Goal: Download file/media

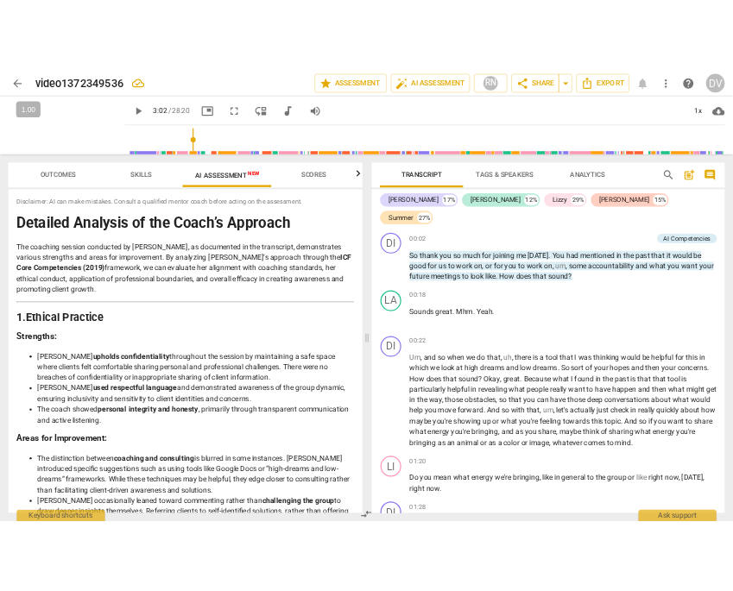
scroll to position [9600, 0]
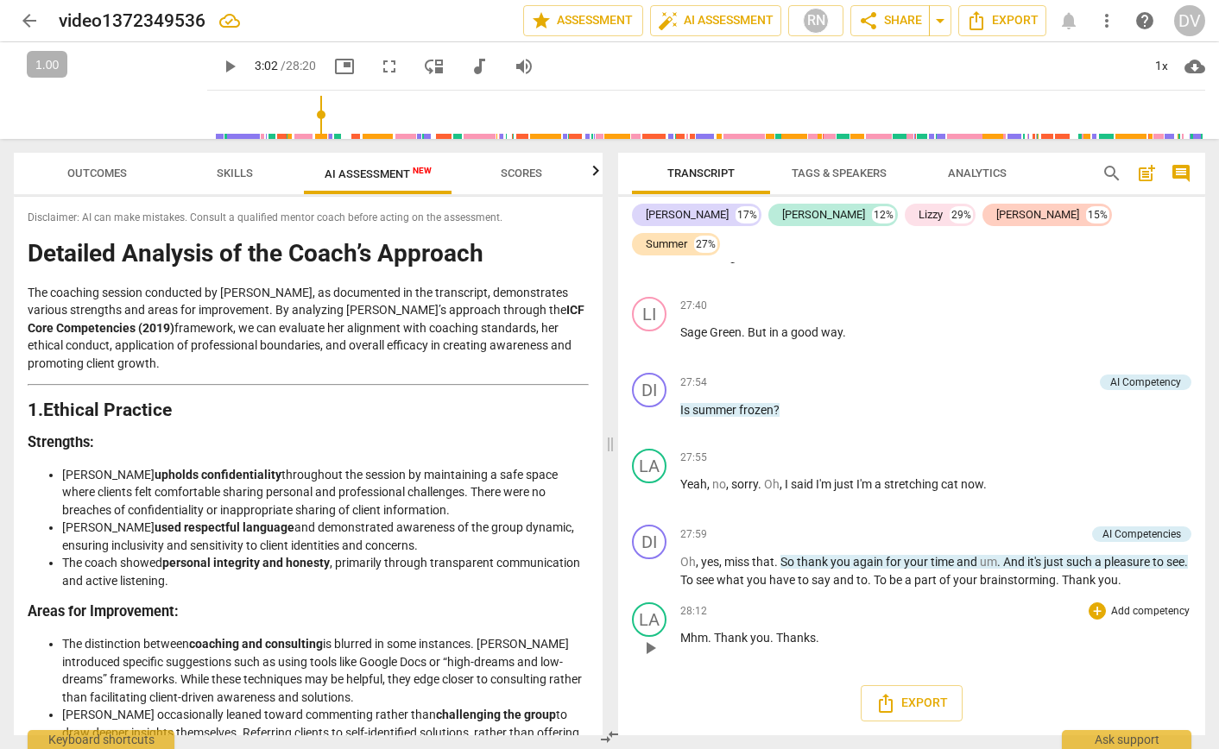
type input "182"
drag, startPoint x: 1020, startPoint y: 640, endPoint x: 978, endPoint y: 639, distance: 42.3
click at [978, 639] on p "Mhm . Thank you . Thanks ." at bounding box center [935, 638] width 511 height 18
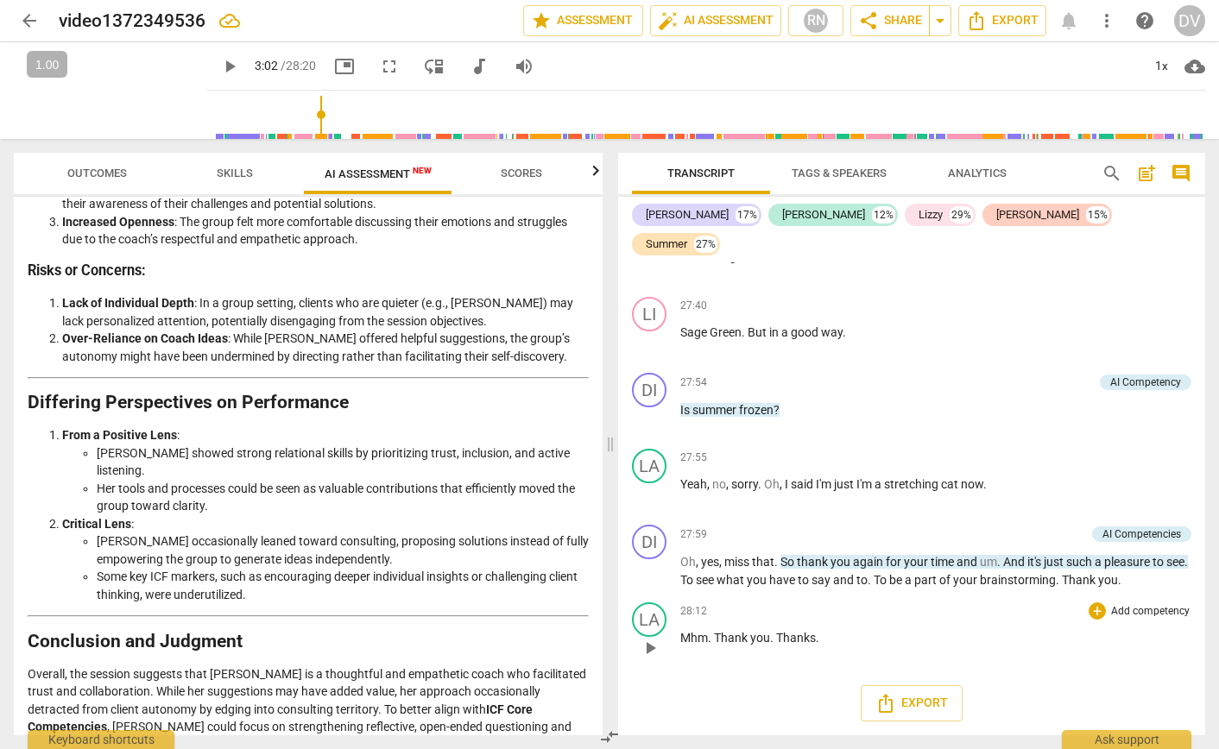
scroll to position [3146, 0]
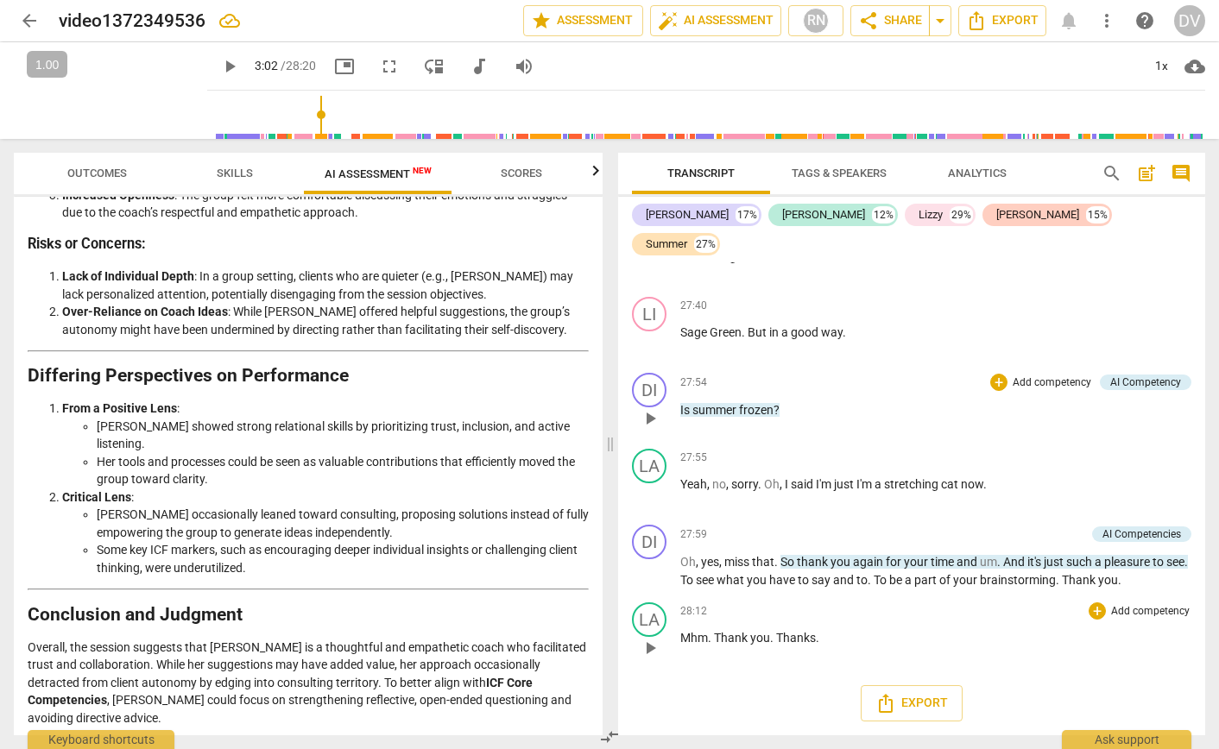
click at [867, 435] on div "27:54 + Add competency AI Competency keyboard_arrow_right Is summer frozen ?" at bounding box center [935, 404] width 511 height 62
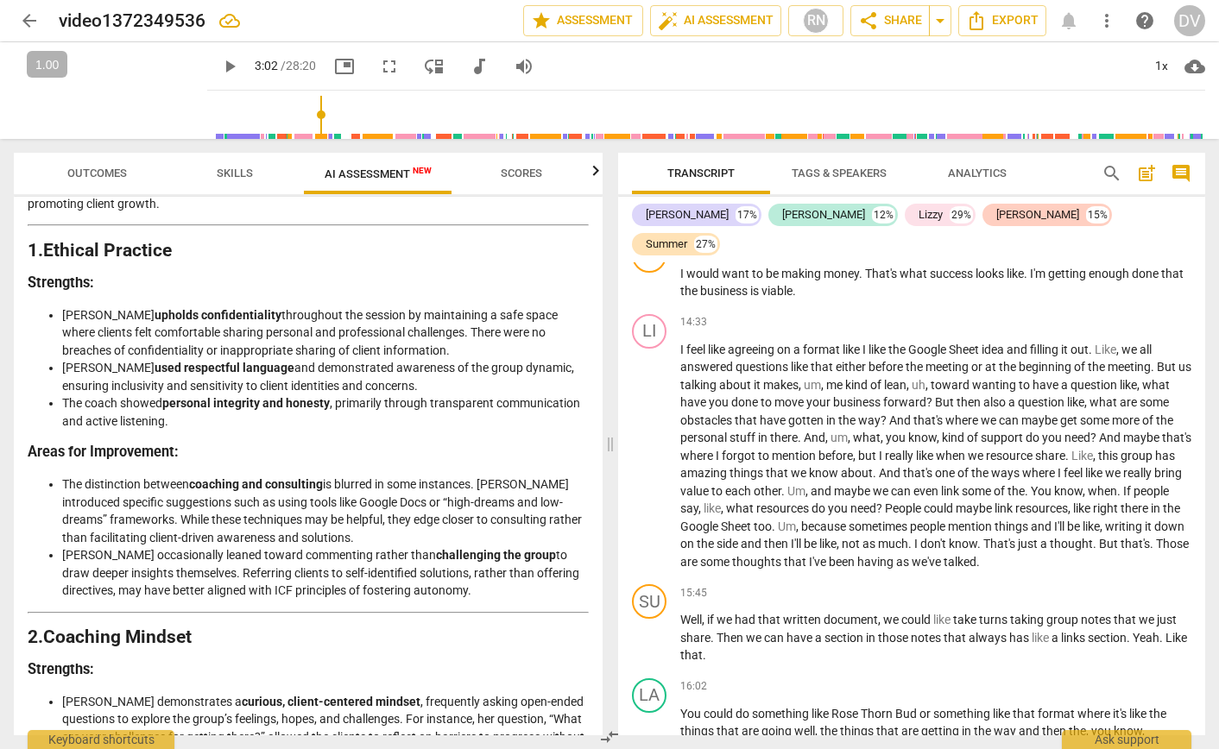
scroll to position [193, 0]
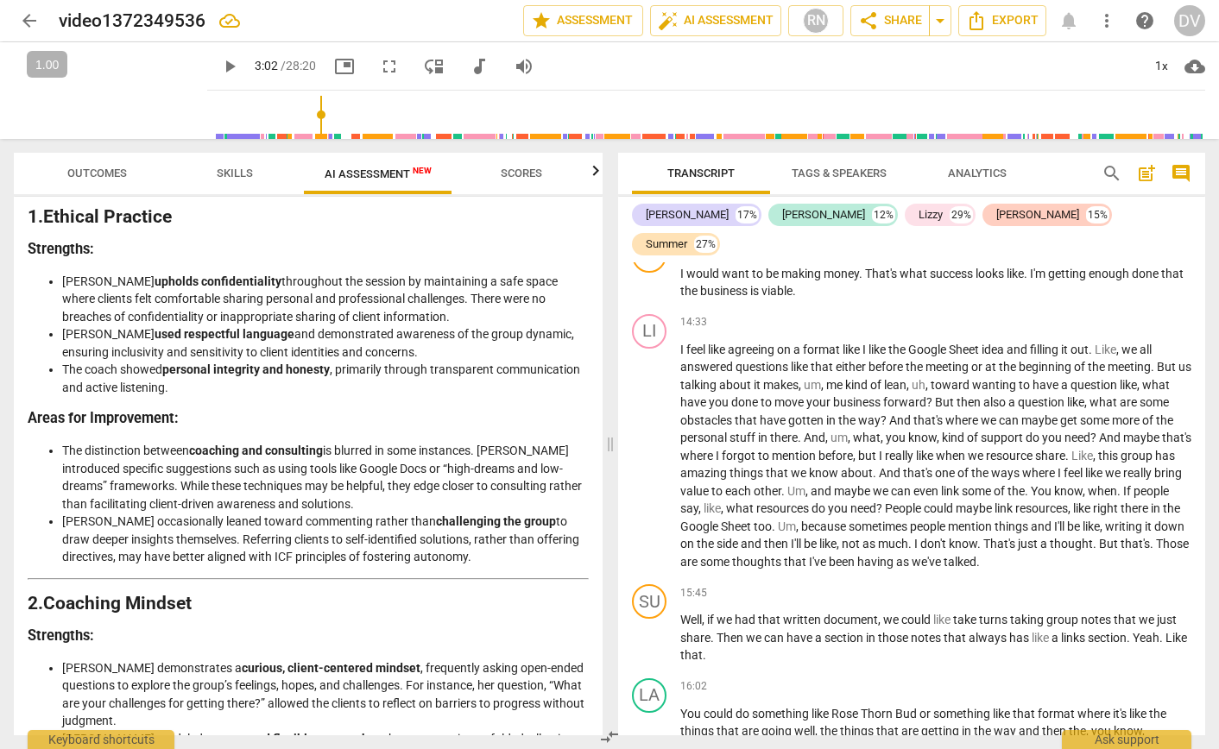
click at [329, 473] on li "The distinction between coaching and consulting is blurred in some instances. […" at bounding box center [325, 477] width 527 height 71
click at [303, 468] on li "The distinction between coaching and consulting is blurred in some instances. […" at bounding box center [325, 477] width 527 height 71
click at [250, 454] on strong "coaching and consulting" at bounding box center [256, 451] width 134 height 14
click at [529, 174] on span "Scores" at bounding box center [521, 173] width 41 height 13
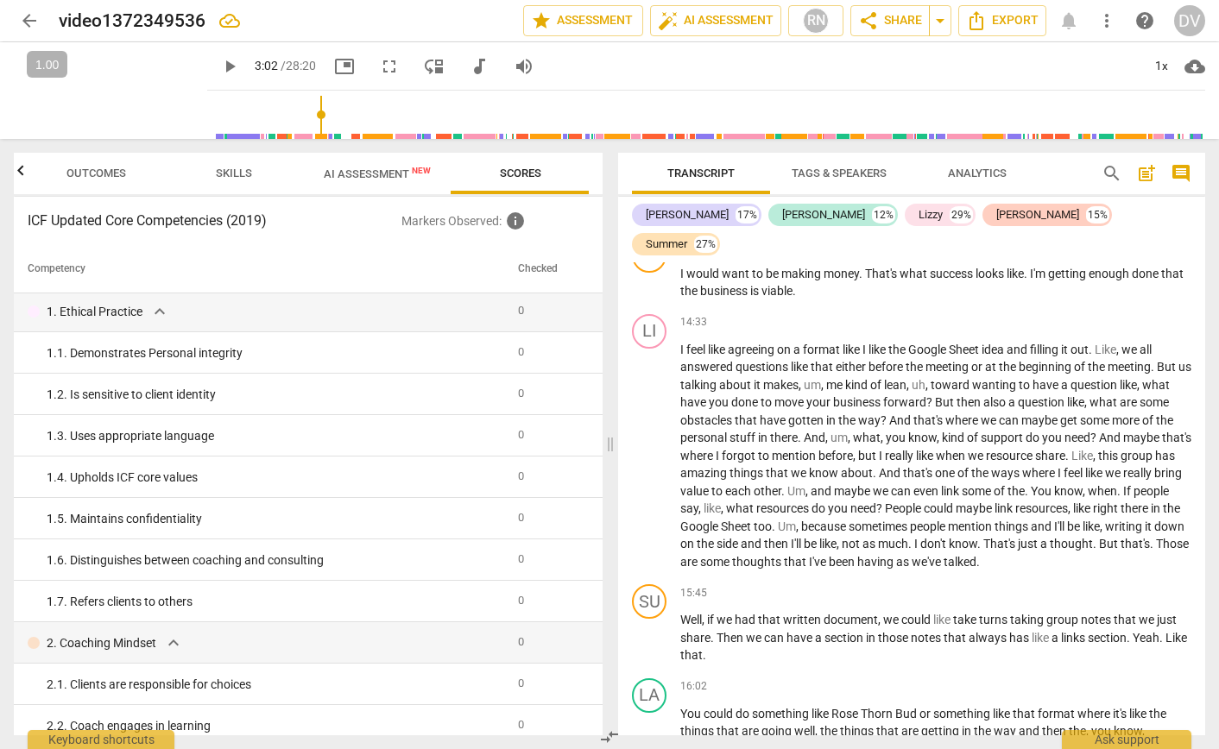
scroll to position [3, 0]
click at [515, 223] on span "info" at bounding box center [515, 221] width 21 height 21
click at [515, 222] on span "info" at bounding box center [515, 221] width 21 height 21
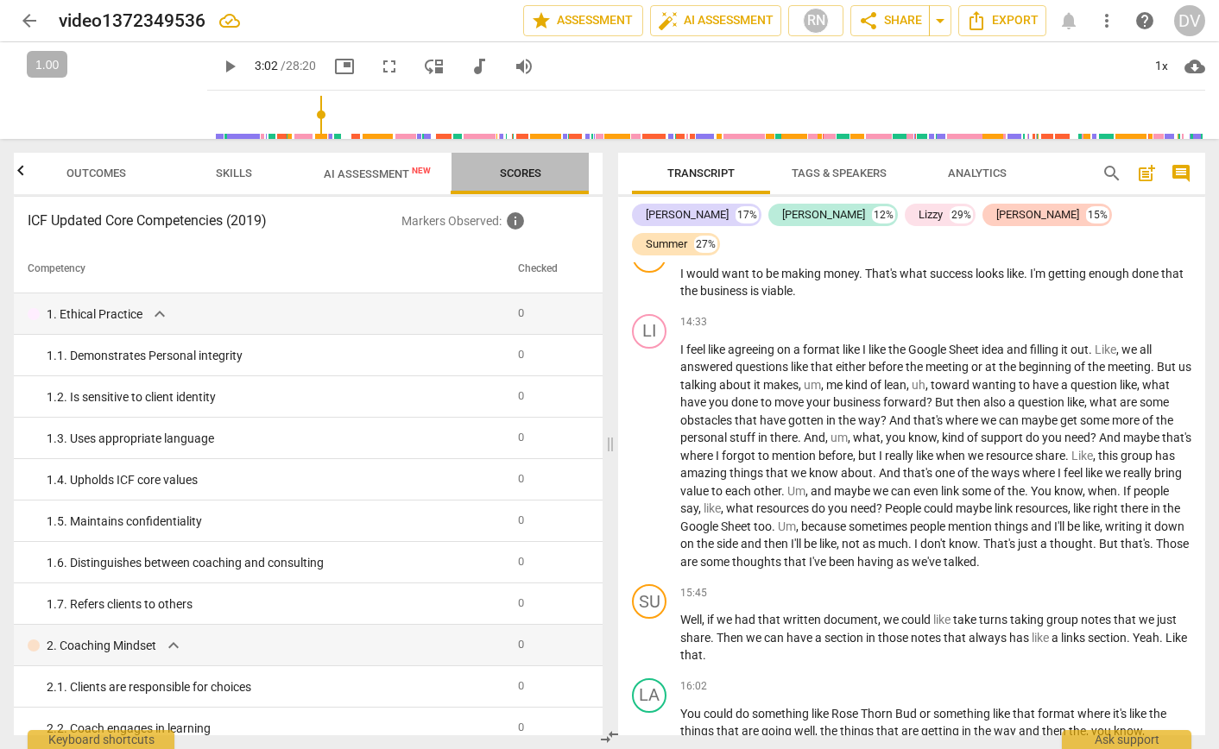
click at [518, 171] on span "Scores" at bounding box center [520, 173] width 41 height 13
click at [232, 177] on span "Skills" at bounding box center [234, 173] width 36 height 13
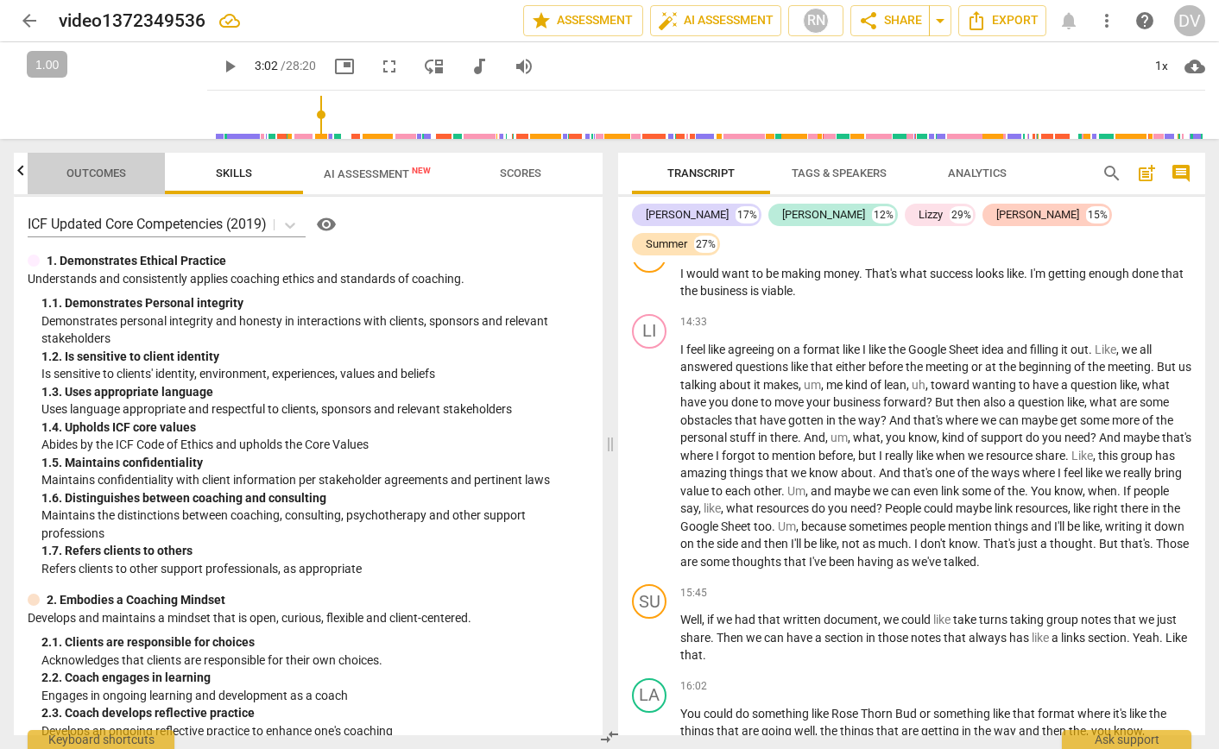
click at [108, 173] on span "Outcomes" at bounding box center [96, 173] width 60 height 13
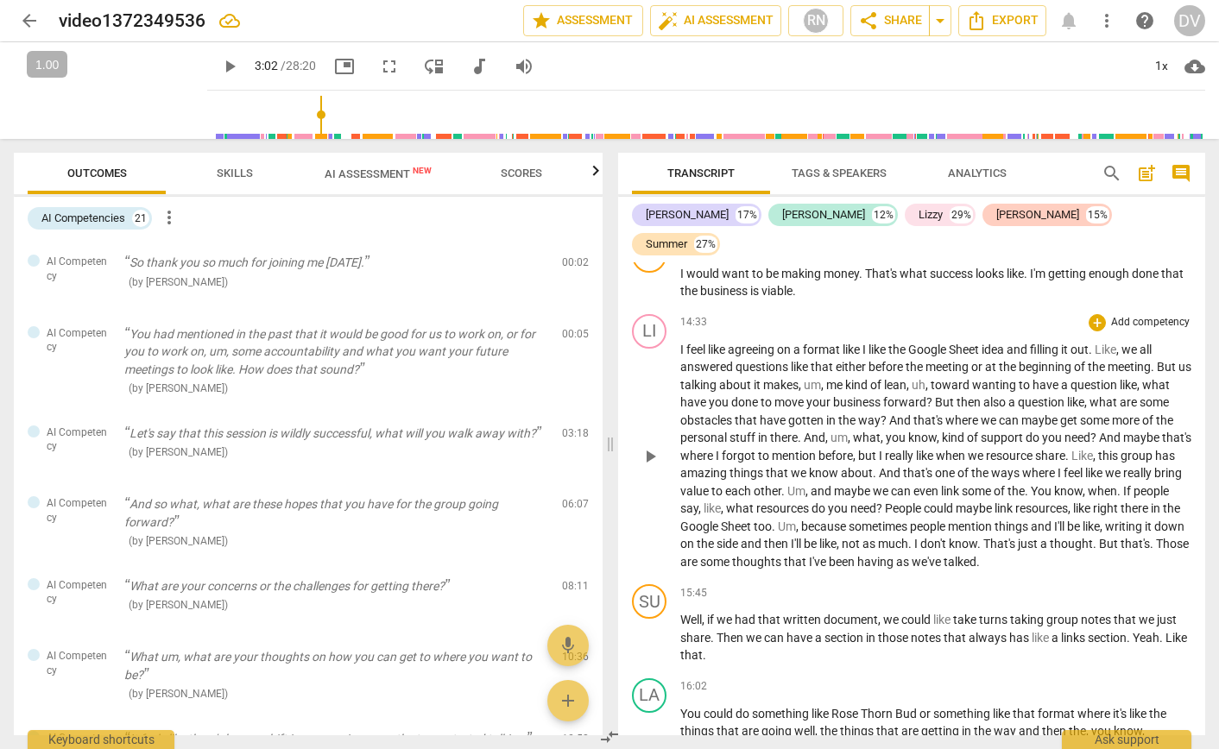
click at [1178, 374] on span "us" at bounding box center [1184, 367] width 13 height 14
click at [350, 173] on span "AI Assessment New" at bounding box center [378, 173] width 107 height 13
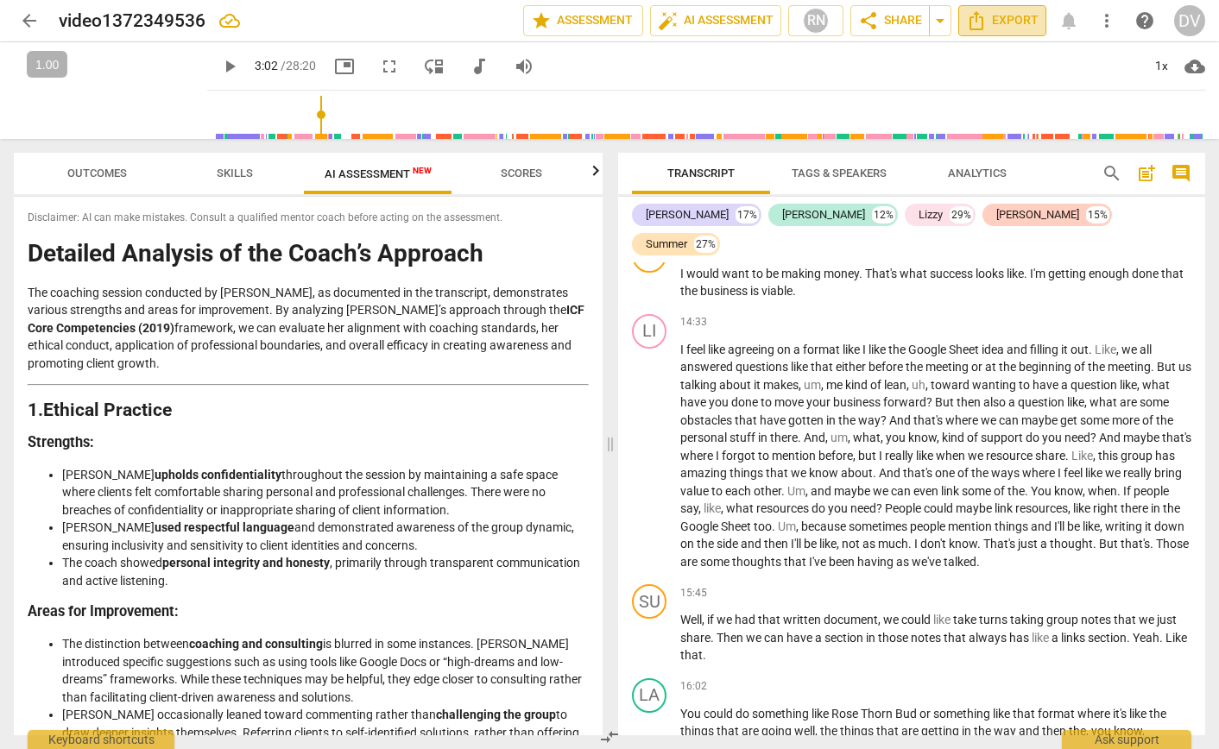
click at [992, 22] on span "Export" at bounding box center [1002, 20] width 73 height 21
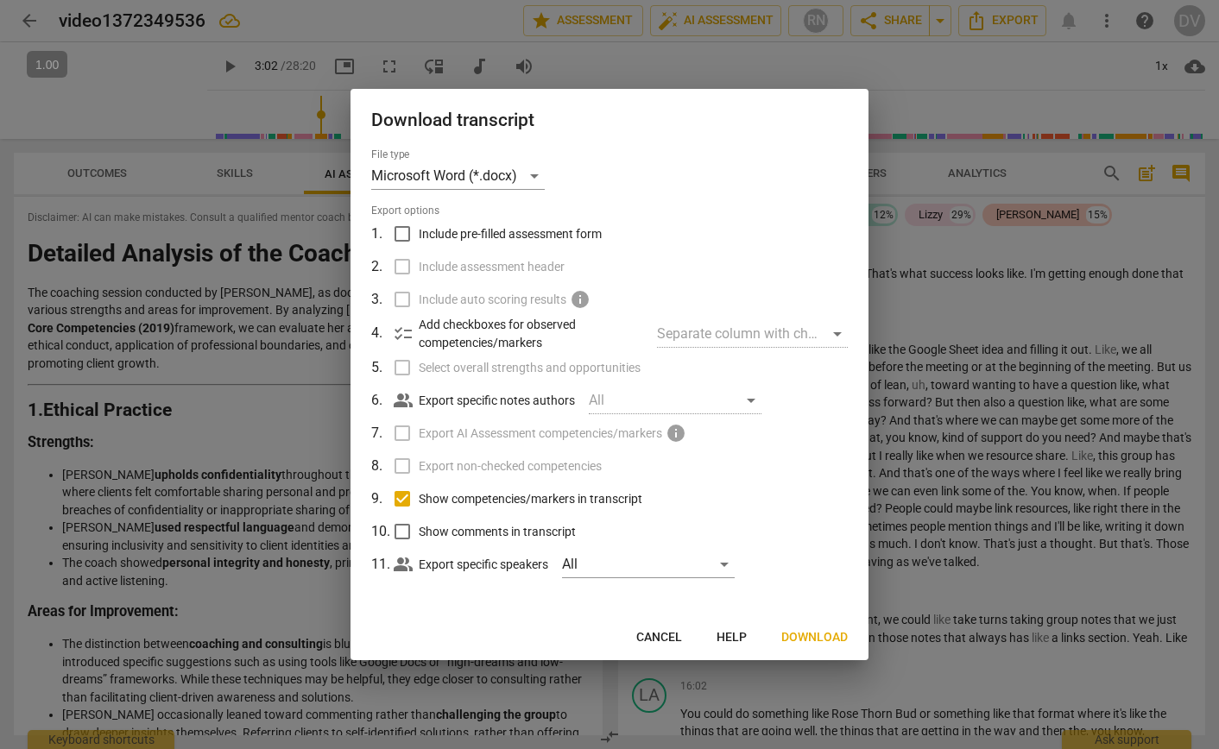
click at [398, 300] on label "Include auto scoring results info" at bounding box center [608, 299] width 452 height 33
click at [682, 432] on span "info" at bounding box center [676, 433] width 21 height 21
click at [676, 637] on span "Cancel" at bounding box center [659, 637] width 46 height 17
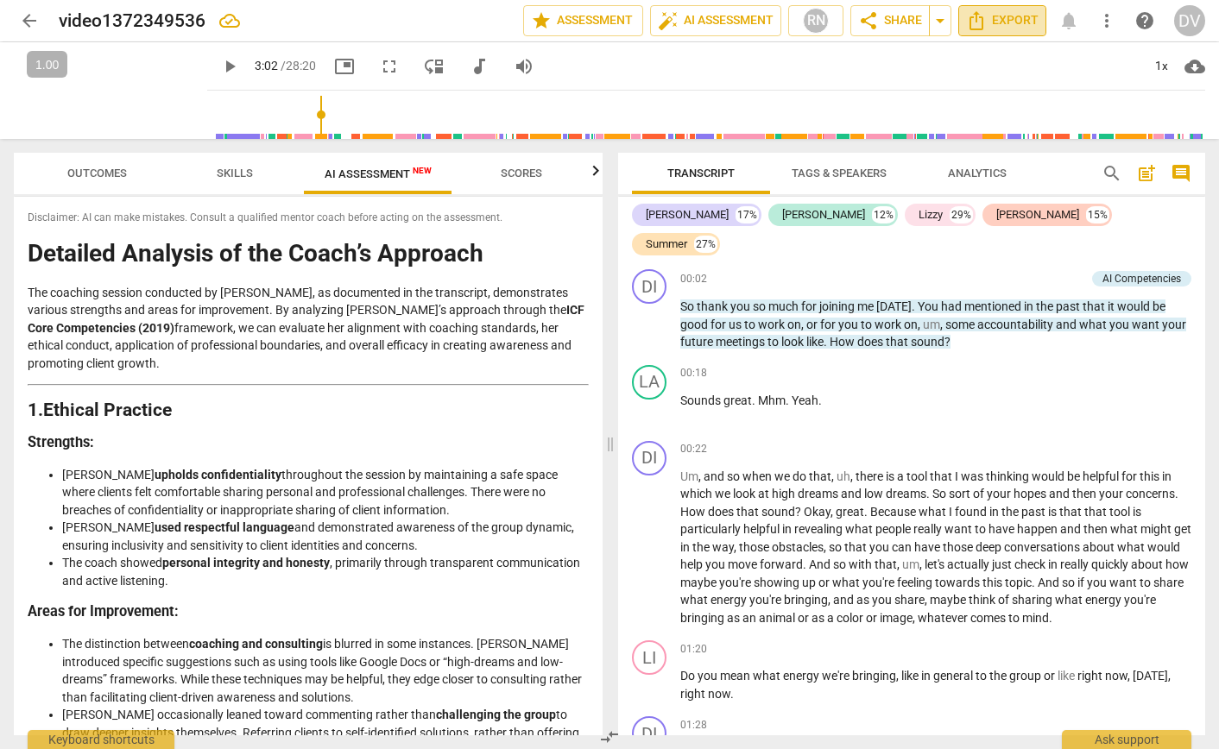
click at [994, 26] on span "Export" at bounding box center [1002, 20] width 73 height 21
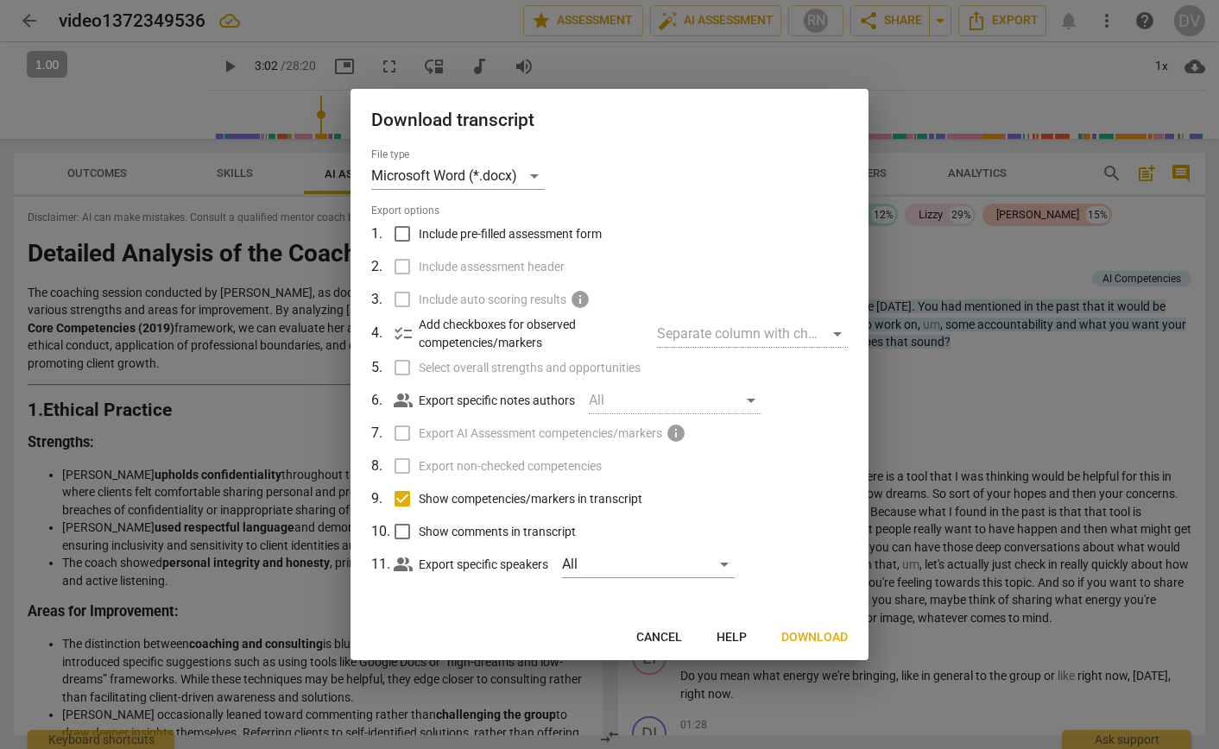
click at [407, 498] on input "Show competencies/markers in transcript" at bounding box center [402, 499] width 33 height 33
checkbox input "false"
click at [808, 638] on span "Download" at bounding box center [814, 637] width 66 height 17
